Goal: Check status

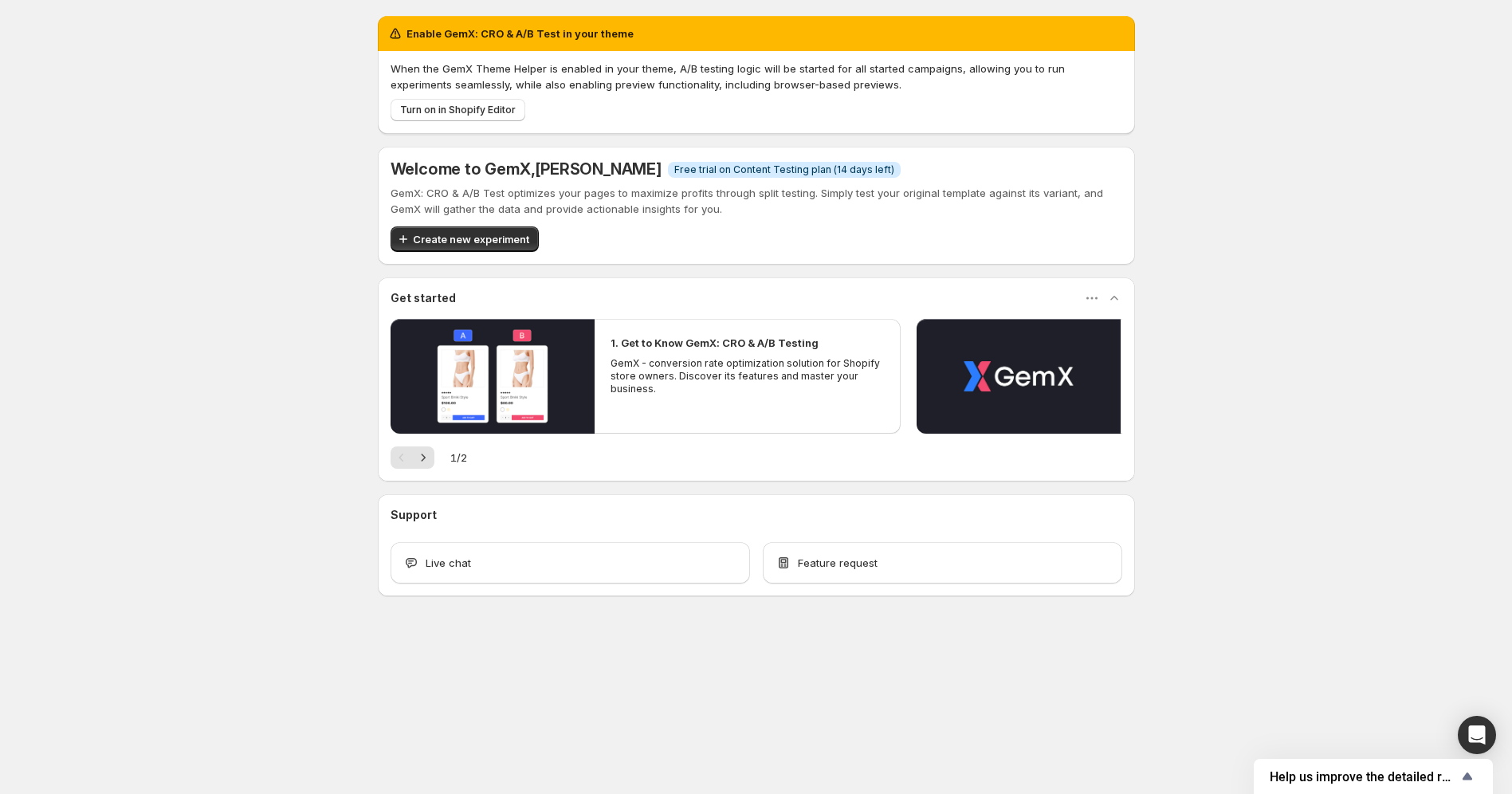
click at [739, 663] on div "Enable GemX: CRO & A/B Test in your theme When the GemX Theme Helper is enabled…" at bounding box center [756, 341] width 795 height 683
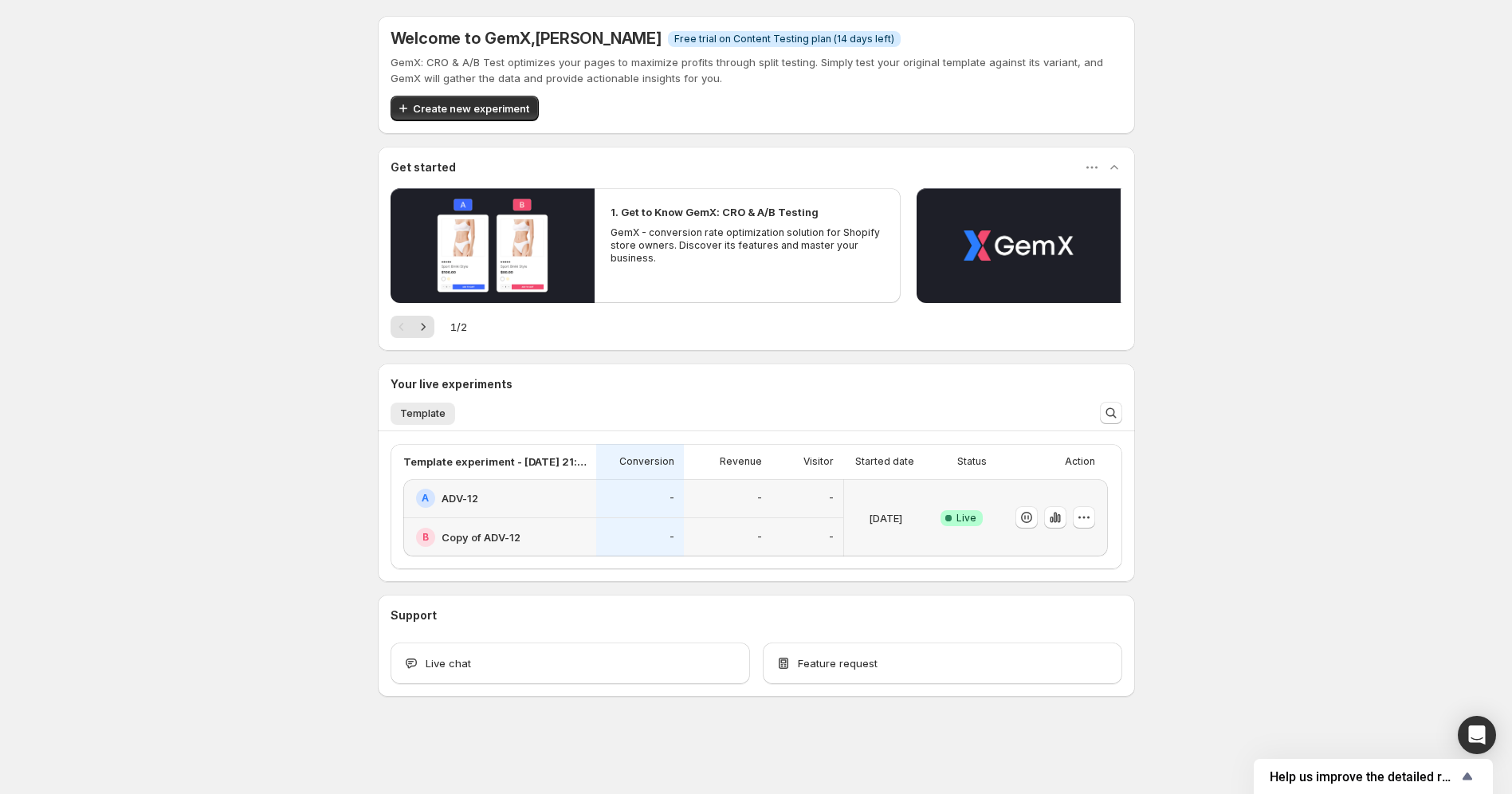
click at [719, 502] on div "-" at bounding box center [728, 498] width 68 height 19
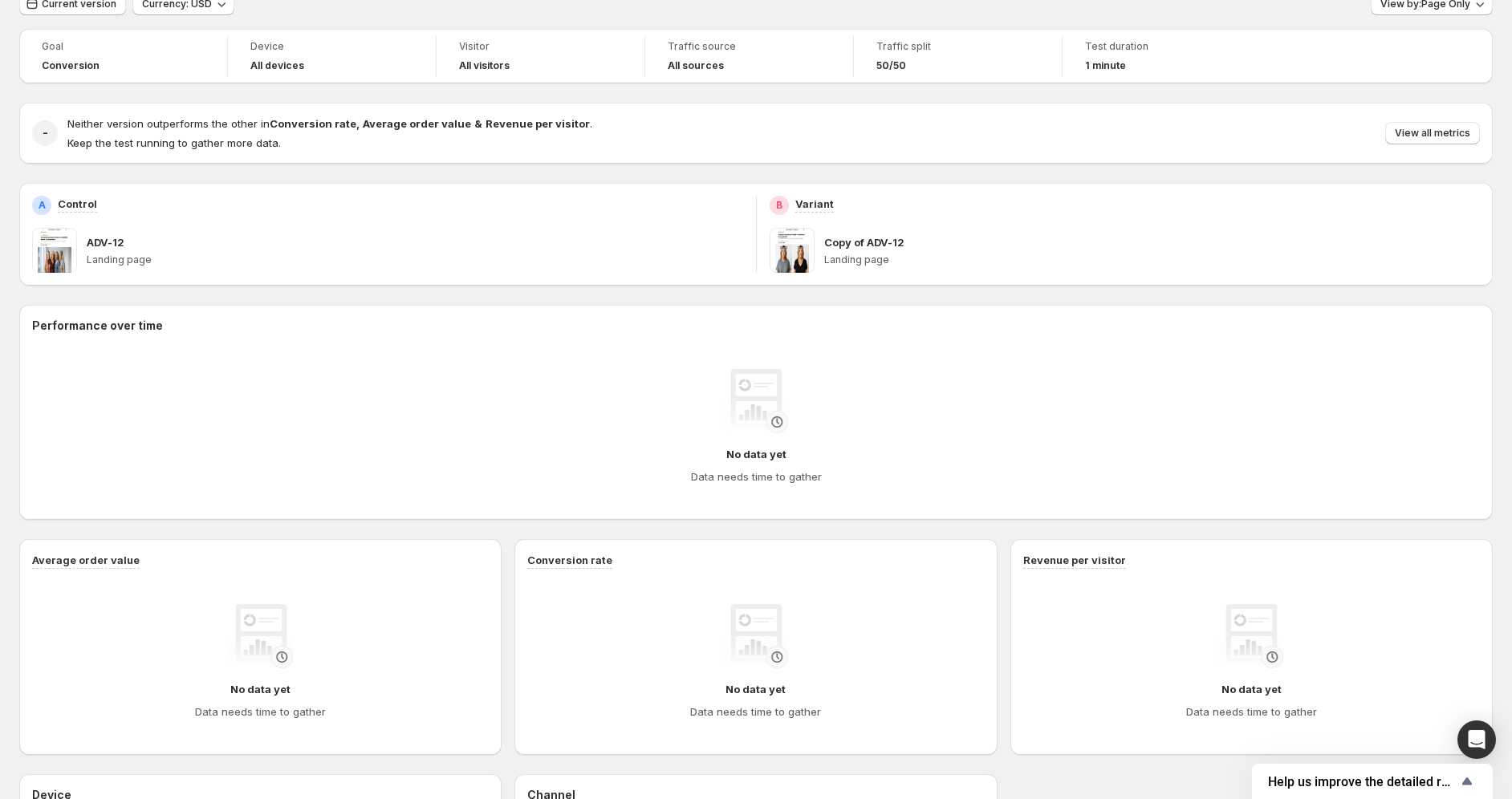
scroll to position [69, 0]
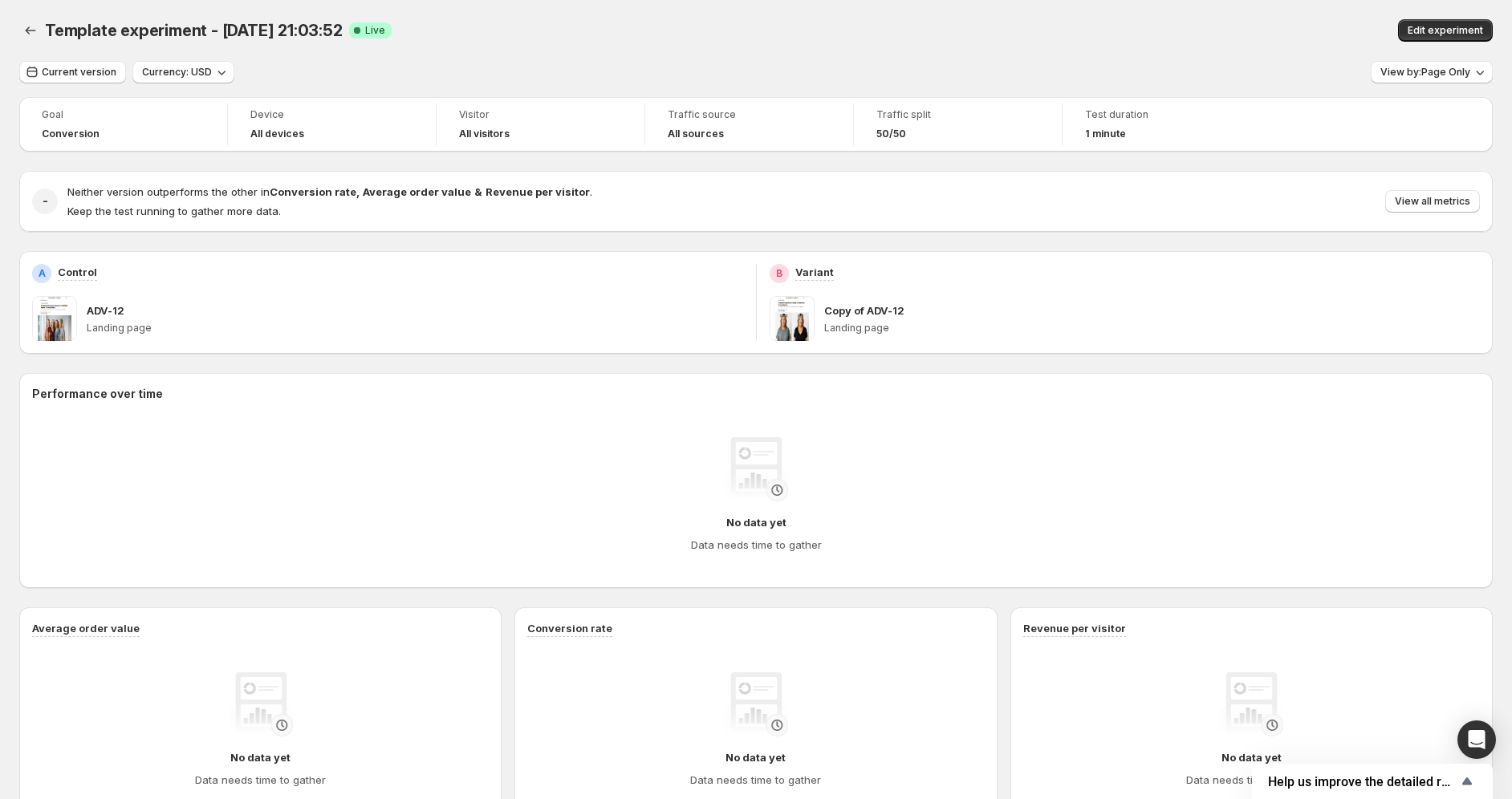
click at [132, 332] on p "Landing page" at bounding box center [415, 328] width 656 height 13
click at [1265, 276] on div "B Variant" at bounding box center [1125, 274] width 711 height 19
